Goal: Check status: Check status

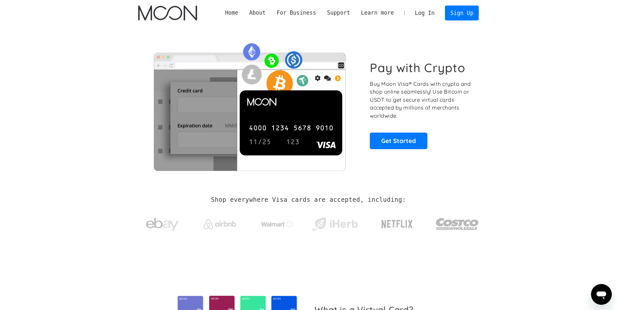
click at [423, 11] on link "Log In" at bounding box center [425, 13] width 31 height 14
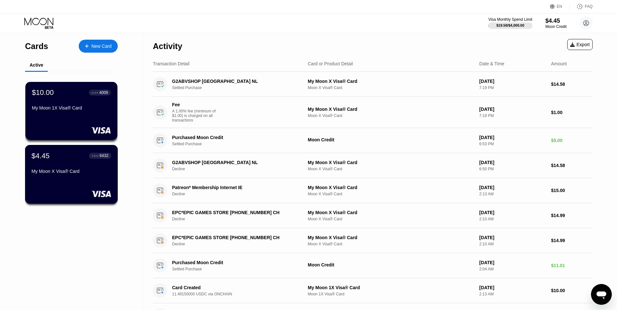
click at [71, 163] on div "$4.45 ● ● ● ● 6432 My Moon X Visa® Card" at bounding box center [72, 164] width 80 height 25
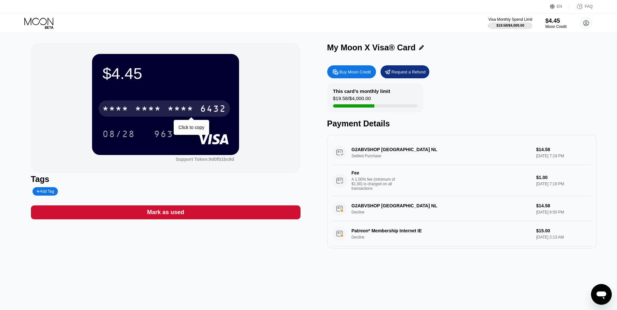
click at [183, 110] on div "* * * *" at bounding box center [181, 109] width 26 height 10
